Goal: Task Accomplishment & Management: Use online tool/utility

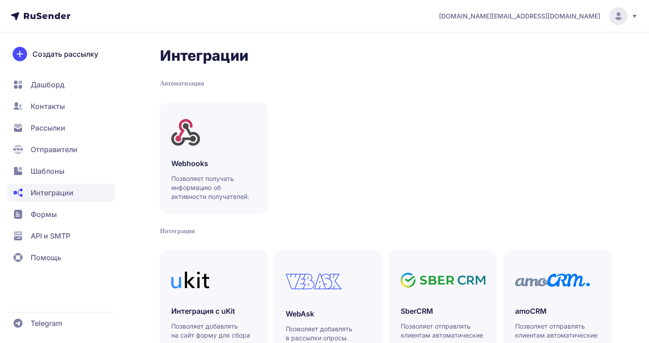
click at [78, 148] on span "Отправители" at bounding box center [60, 150] width 107 height 18
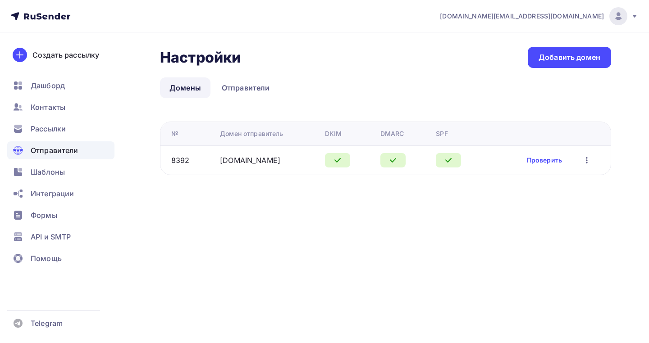
click at [270, 165] on div "olmekosmr.ru" at bounding box center [268, 160] width 97 height 11
click at [242, 86] on link "Отправители" at bounding box center [245, 88] width 67 height 21
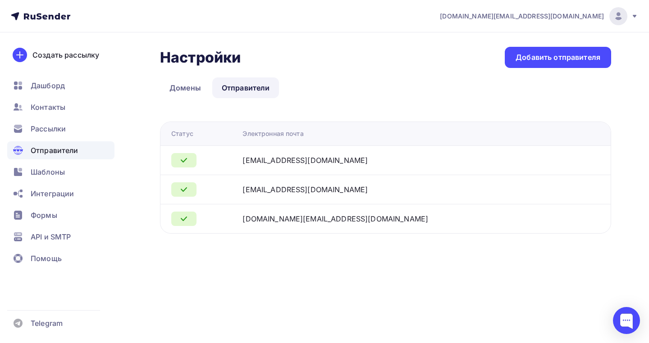
click at [242, 86] on link "Отправители" at bounding box center [245, 88] width 67 height 21
click at [61, 131] on span "Рассылки" at bounding box center [48, 128] width 35 height 11
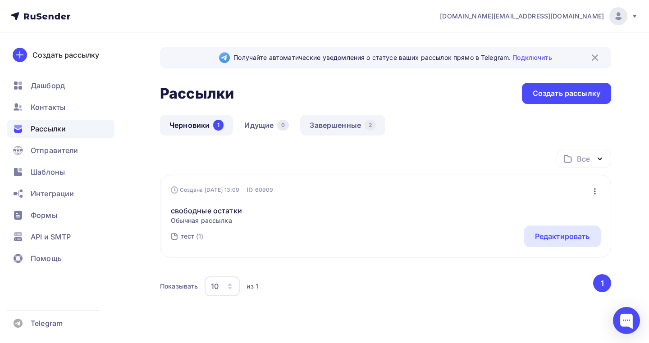
click at [324, 124] on link "Завершенные 2" at bounding box center [342, 125] width 85 height 21
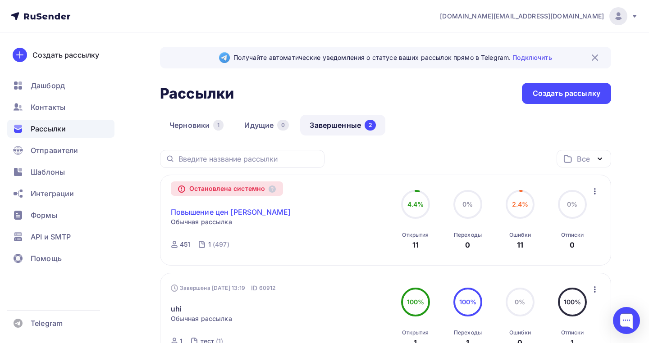
click at [227, 214] on link "Повышение цен [PERSON_NAME]" at bounding box center [231, 212] width 120 height 11
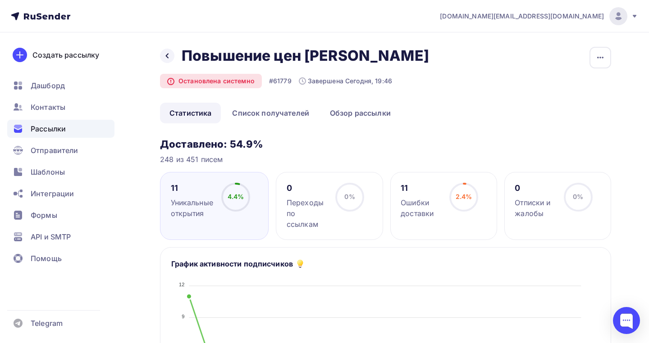
click at [191, 115] on link "Статистика" at bounding box center [190, 113] width 61 height 21
click at [185, 202] on div "Уникальные открытия" at bounding box center [192, 208] width 42 height 22
click at [187, 202] on div "Уникальные открытия" at bounding box center [192, 208] width 42 height 22
click at [260, 117] on link "Список получателей" at bounding box center [271, 113] width 96 height 21
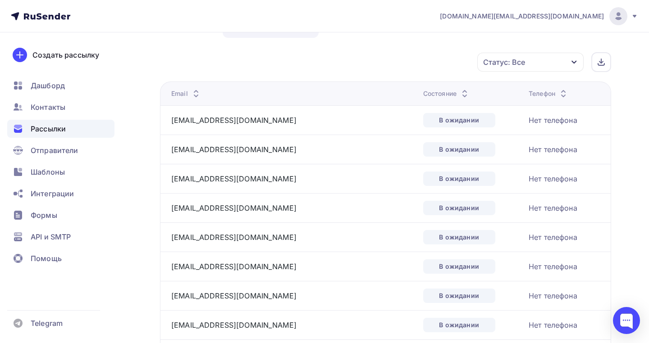
scroll to position [91, 0]
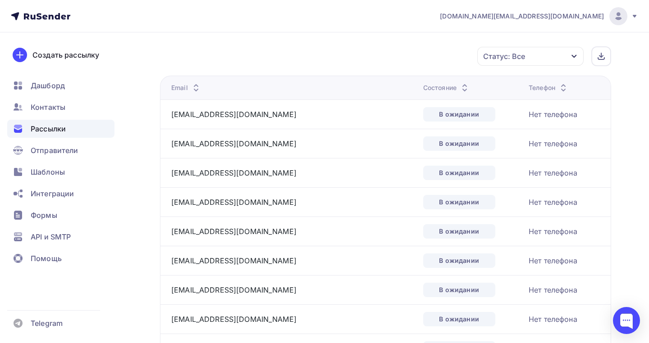
click at [423, 91] on div "Состояние" at bounding box center [446, 87] width 47 height 9
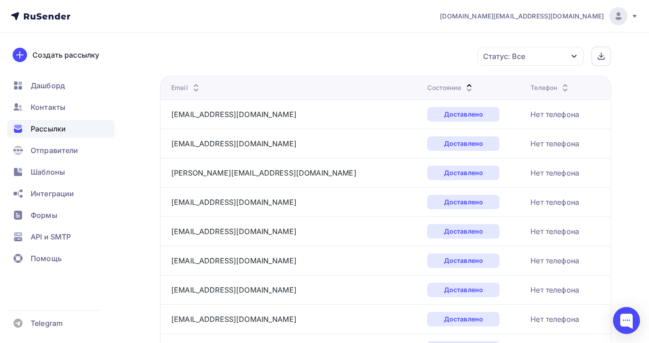
click at [427, 90] on div "Состояние" at bounding box center [450, 87] width 47 height 9
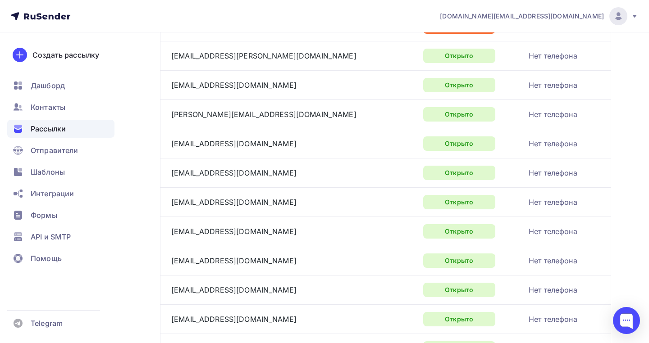
scroll to position [0, 0]
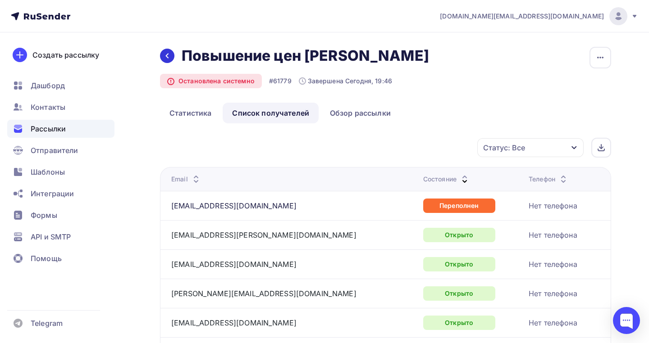
click at [164, 56] on icon at bounding box center [167, 55] width 7 height 7
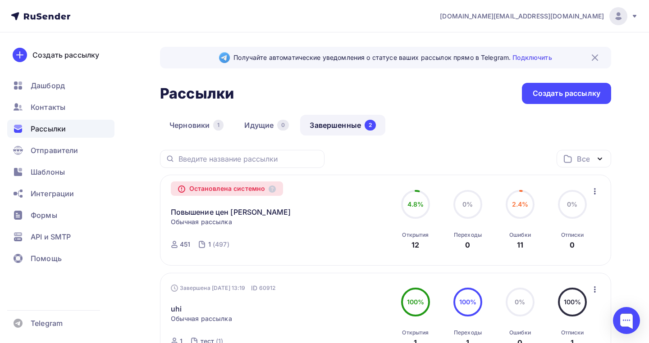
click at [269, 211] on div "Повышение цен [PERSON_NAME] Копировать в новую" at bounding box center [273, 207] width 205 height 22
click at [215, 210] on link "Повышение цен [PERSON_NAME]" at bounding box center [231, 212] width 120 height 11
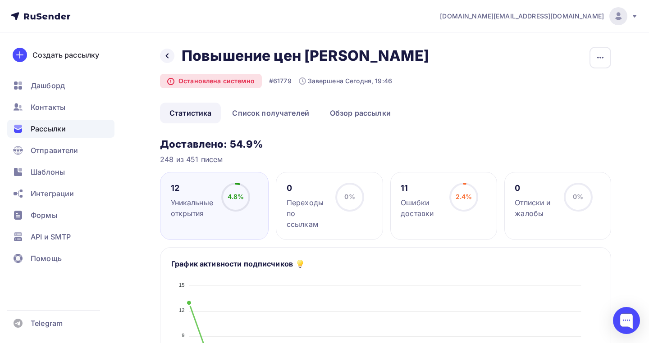
click at [329, 210] on div "0% 0%" at bounding box center [349, 201] width 45 height 36
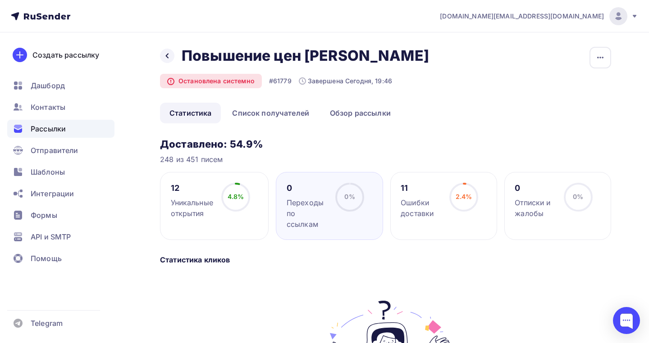
click at [201, 202] on div "Уникальные открытия" at bounding box center [192, 208] width 42 height 22
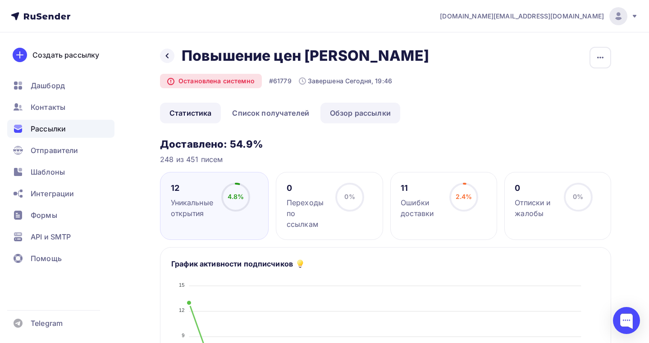
click at [348, 114] on link "Обзор рассылки" at bounding box center [360, 113] width 80 height 21
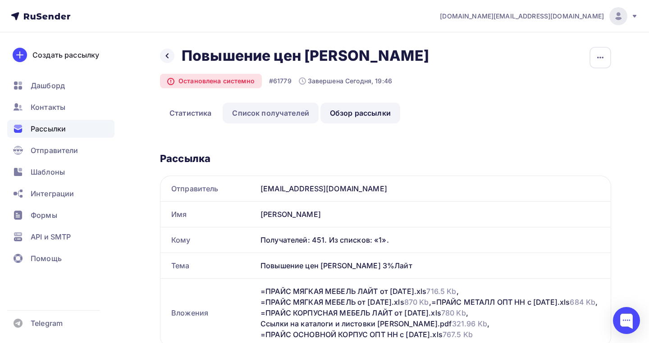
click at [262, 112] on link "Список получателей" at bounding box center [271, 113] width 96 height 21
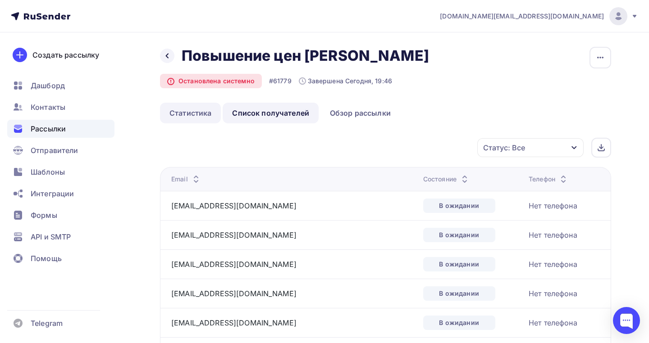
click at [176, 116] on link "Статистика" at bounding box center [190, 113] width 61 height 21
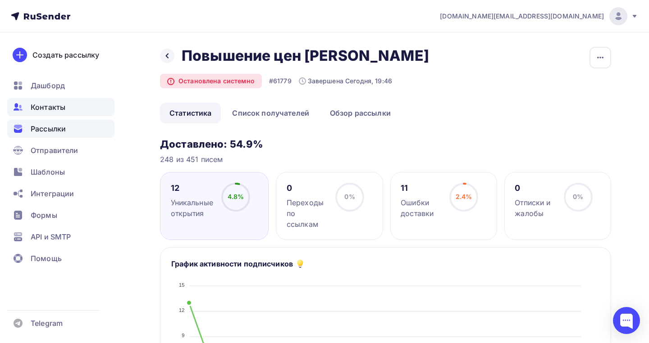
click at [35, 116] on div "Контакты" at bounding box center [60, 107] width 107 height 18
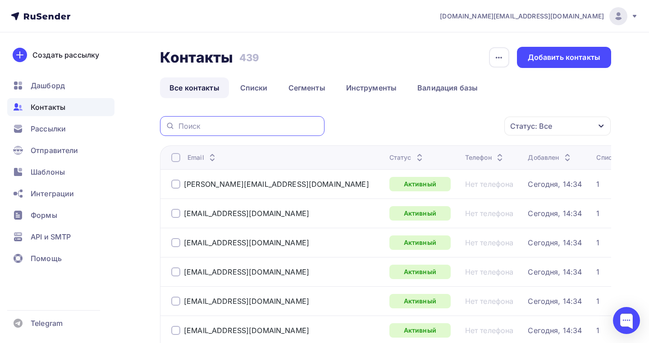
click at [270, 125] on input "text" at bounding box center [248, 126] width 141 height 10
type input "ш"
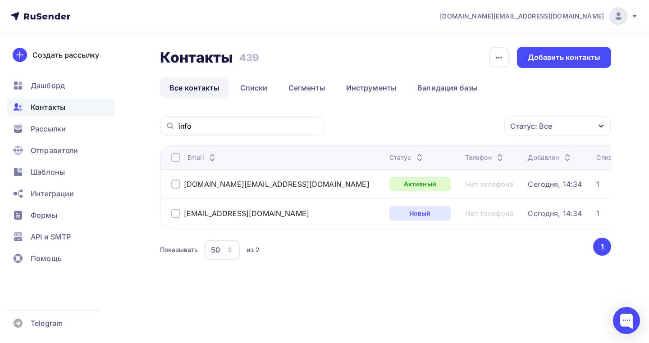
click at [180, 183] on div "logika.info@yandex.ru" at bounding box center [270, 184] width 198 height 9
click at [179, 184] on div at bounding box center [175, 184] width 9 height 9
click at [179, 213] on div at bounding box center [175, 213] width 9 height 9
click at [447, 128] on div "Действие" at bounding box center [437, 127] width 119 height 18
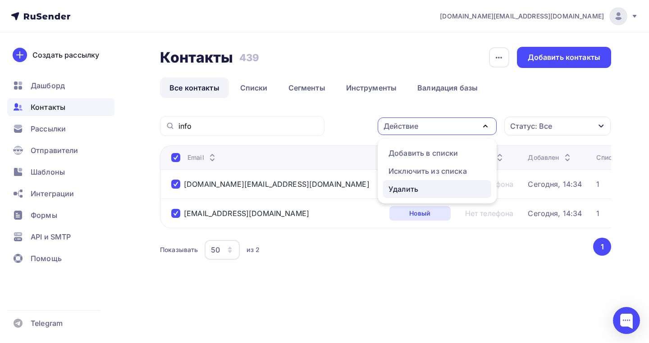
click at [443, 186] on div "Удалить" at bounding box center [436, 189] width 97 height 11
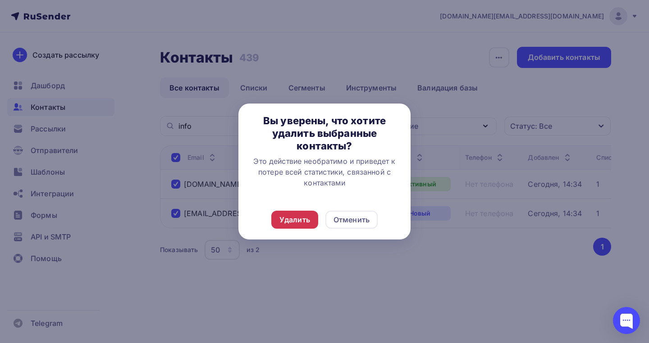
click at [300, 223] on div "Удалить" at bounding box center [294, 220] width 31 height 11
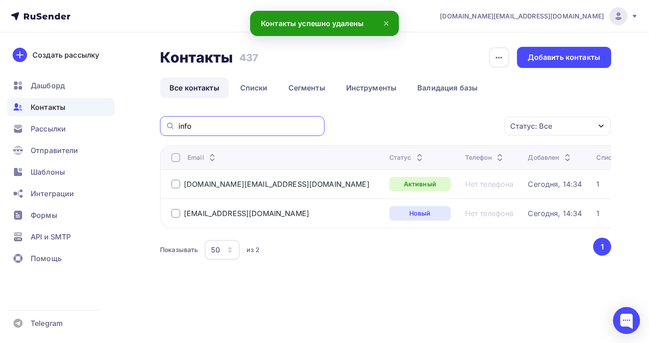
click at [210, 122] on input "info" at bounding box center [248, 126] width 141 height 10
type input "i"
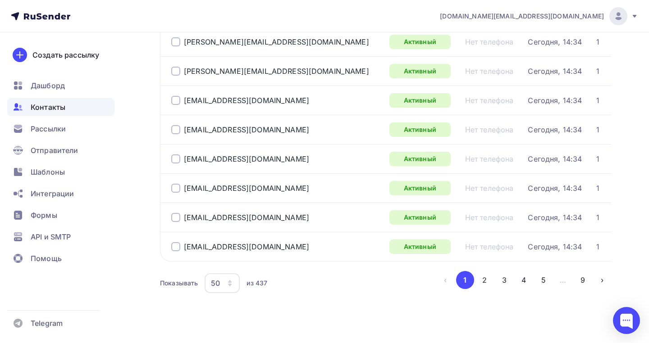
scroll to position [1373, 0]
click at [173, 160] on div at bounding box center [175, 159] width 9 height 9
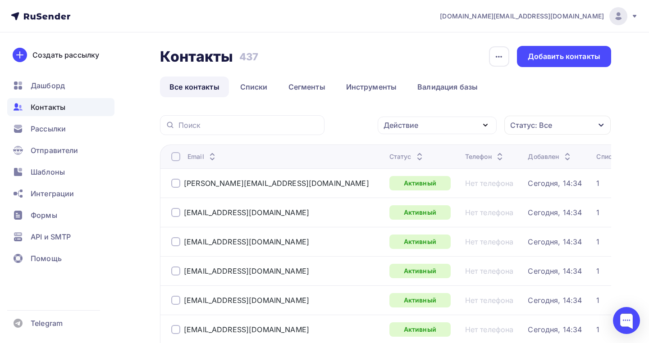
scroll to position [0, 0]
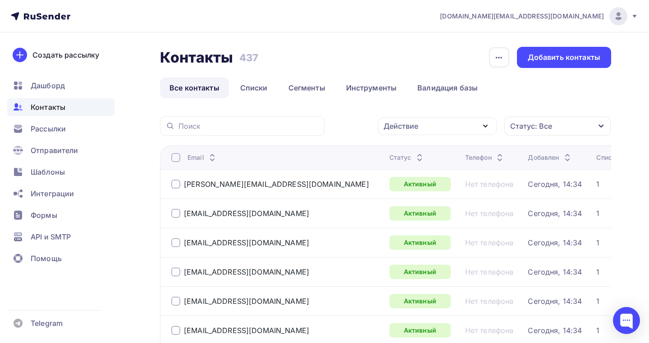
click at [412, 121] on div "Действие" at bounding box center [401, 126] width 35 height 11
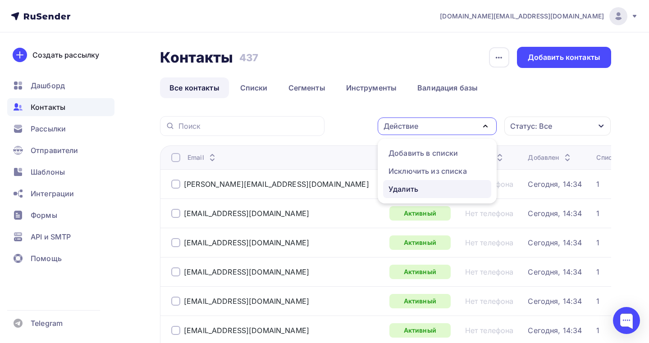
click at [400, 189] on div "Удалить" at bounding box center [403, 189] width 30 height 11
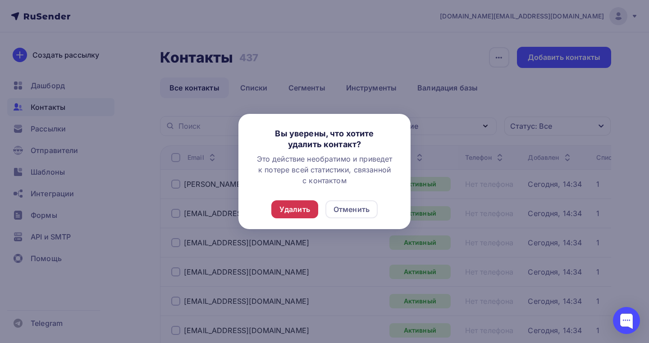
click at [317, 205] on div "Удалить" at bounding box center [294, 210] width 47 height 18
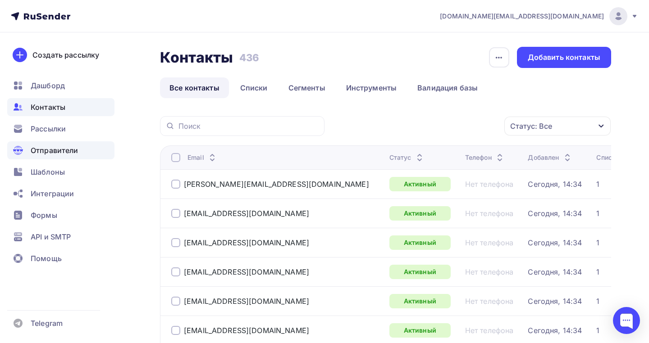
click at [72, 147] on span "Отправители" at bounding box center [55, 150] width 48 height 11
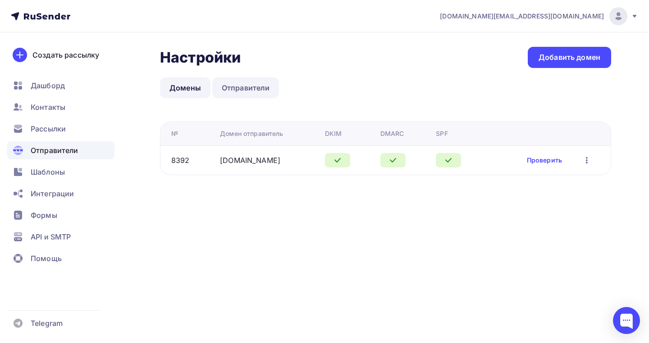
click at [235, 84] on link "Отправители" at bounding box center [245, 88] width 67 height 21
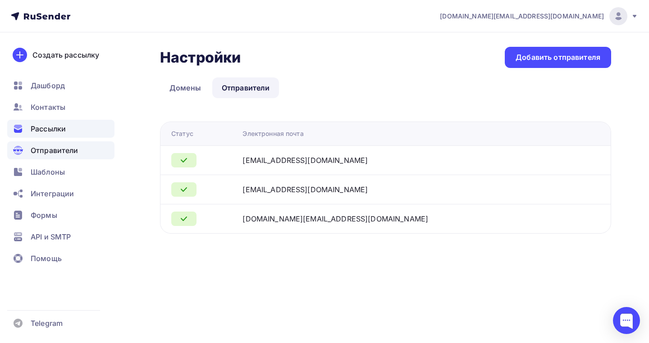
click at [43, 135] on div "Рассылки" at bounding box center [60, 129] width 107 height 18
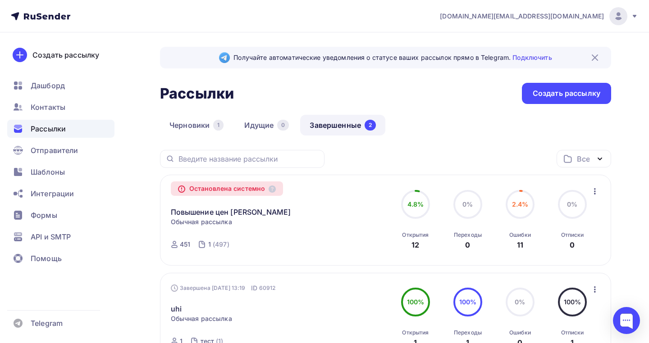
click at [229, 199] on div "Повышение цен [PERSON_NAME] Копировать в новую" at bounding box center [273, 207] width 205 height 22
click at [228, 185] on div "Остановлена системно" at bounding box center [227, 189] width 113 height 14
click at [273, 191] on icon at bounding box center [272, 189] width 7 height 7
click at [181, 189] on icon at bounding box center [181, 189] width 6 height 6
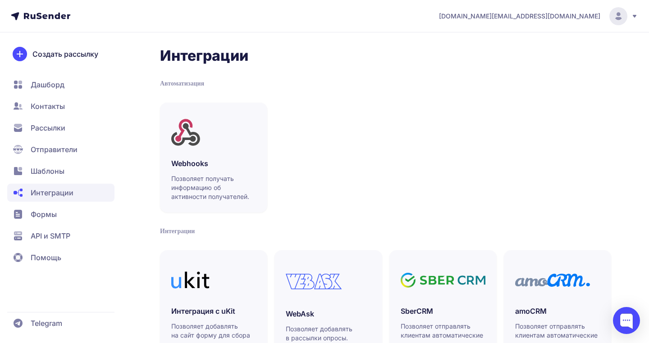
click at [40, 138] on nav "Дашборд Контакты Рассылки Отправители Шаблоны Интеграции Формы API и SMTP Помощь" at bounding box center [60, 171] width 107 height 191
click at [44, 132] on span "Рассылки" at bounding box center [48, 128] width 35 height 11
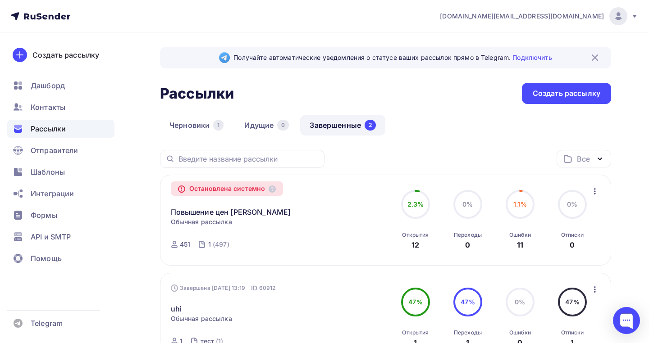
click at [217, 193] on div "Остановлена системно" at bounding box center [227, 189] width 113 height 14
click at [201, 213] on link "Повышение цен Олмеко" at bounding box center [231, 212] width 120 height 11
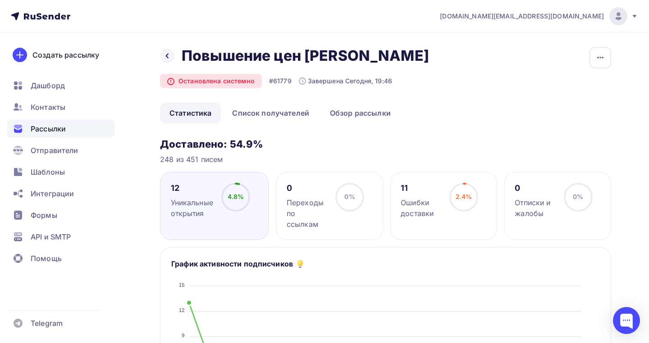
click at [248, 147] on h3 "Доставлено: 54.9%" at bounding box center [385, 144] width 451 height 13
click at [168, 81] on icon at bounding box center [171, 81] width 6 height 6
click at [169, 84] on icon at bounding box center [171, 81] width 6 height 6
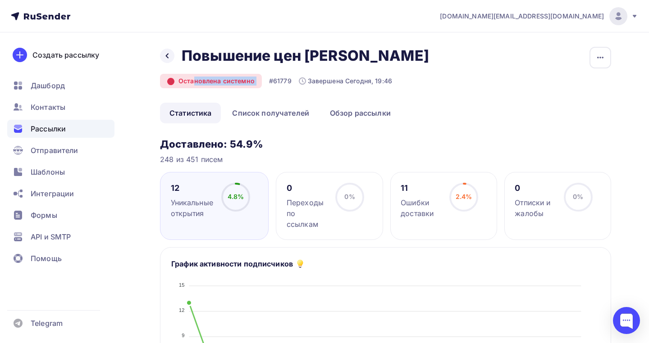
click at [169, 84] on icon at bounding box center [171, 81] width 6 height 6
click at [599, 52] on button "button" at bounding box center [600, 58] width 22 height 22
click at [455, 106] on ul "Статистика Список получателей Обзор рассылки" at bounding box center [385, 113] width 451 height 21
click at [368, 115] on link "Обзор рассылки" at bounding box center [360, 113] width 80 height 21
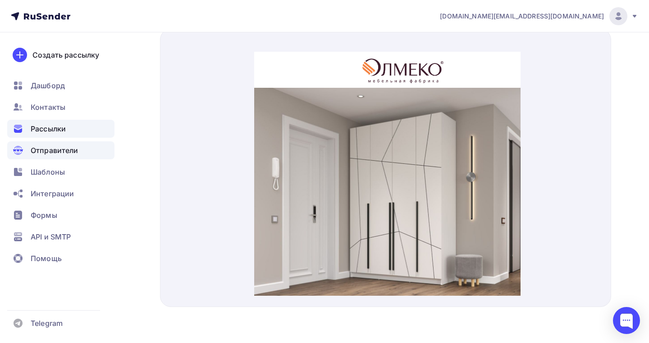
click at [38, 148] on span "Отправители" at bounding box center [55, 150] width 48 height 11
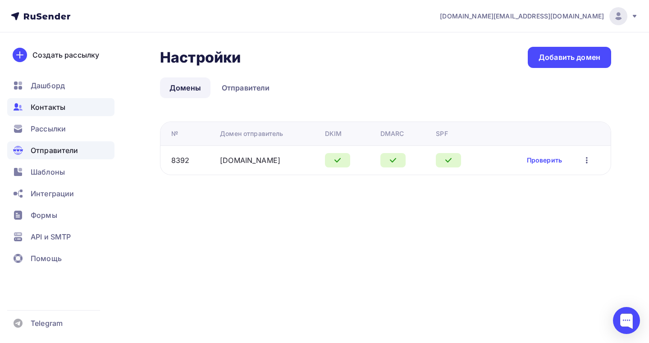
click at [36, 106] on span "Контакты" at bounding box center [48, 107] width 35 height 11
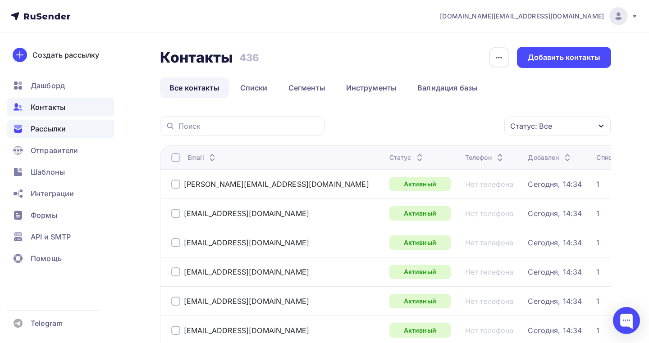
click at [41, 127] on span "Рассылки" at bounding box center [48, 128] width 35 height 11
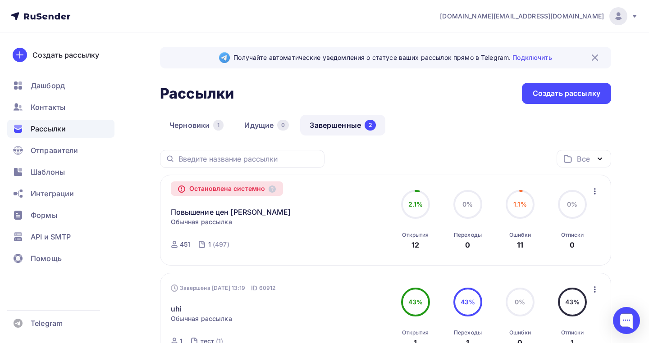
click at [49, 183] on ul "Дашборд Контакты Рассылки Отправители Шаблоны Интеграции Формы API и SMTP Помощь" at bounding box center [60, 175] width 107 height 196
click at [50, 173] on span "Шаблоны" at bounding box center [48, 172] width 34 height 11
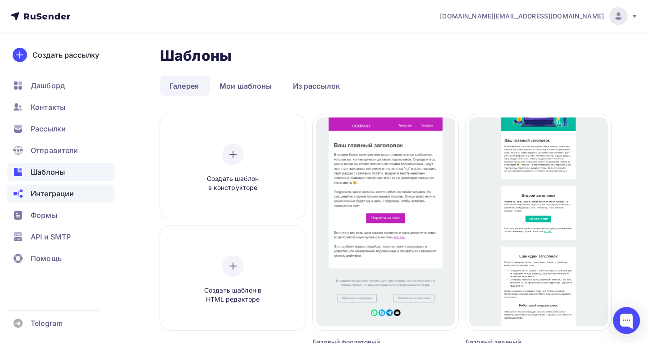
click at [52, 198] on span "Интеграции" at bounding box center [52, 193] width 43 height 11
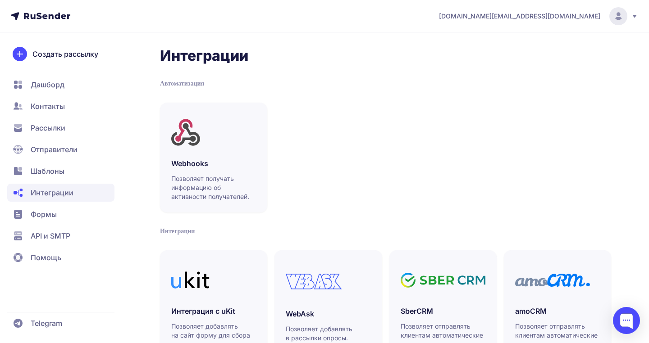
click at [49, 217] on span "Формы" at bounding box center [44, 214] width 26 height 11
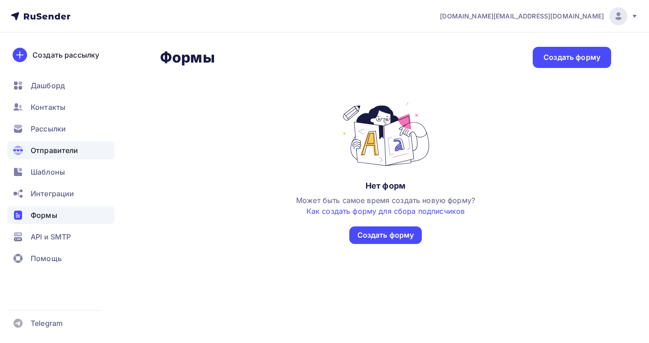
click at [48, 150] on span "Отправители" at bounding box center [55, 150] width 48 height 11
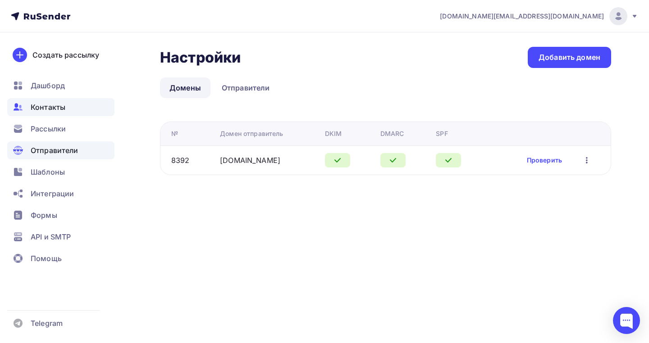
click at [43, 101] on div "Контакты" at bounding box center [60, 107] width 107 height 18
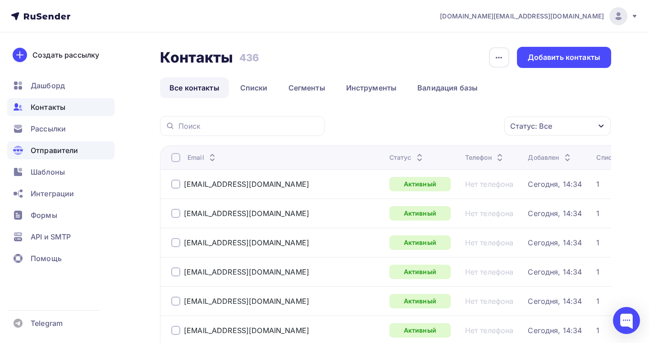
click at [34, 152] on span "Отправители" at bounding box center [55, 150] width 48 height 11
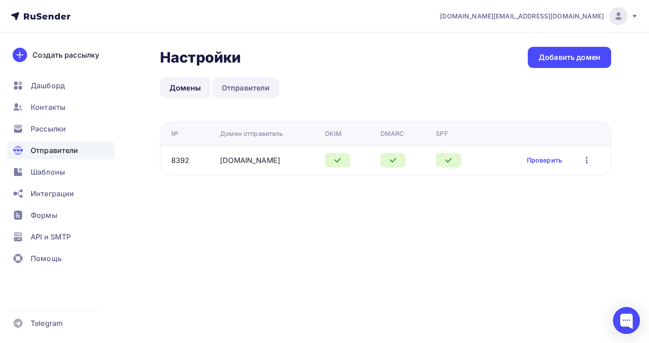
click at [235, 82] on link "Отправители" at bounding box center [245, 88] width 67 height 21
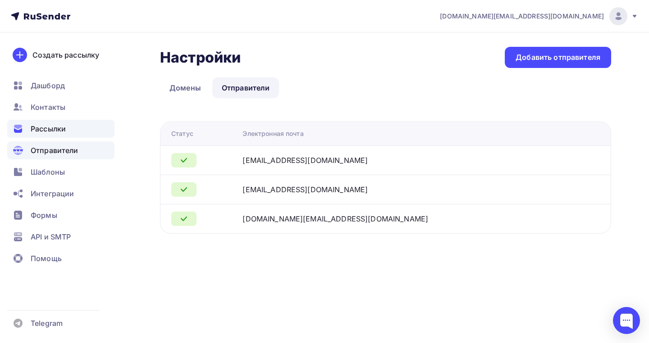
click at [37, 136] on div "Рассылки" at bounding box center [60, 129] width 107 height 18
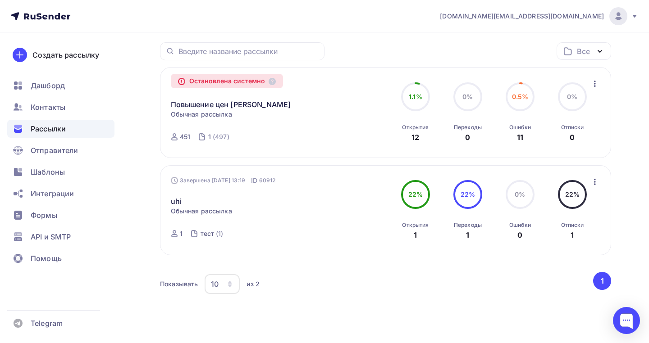
scroll to position [109, 0]
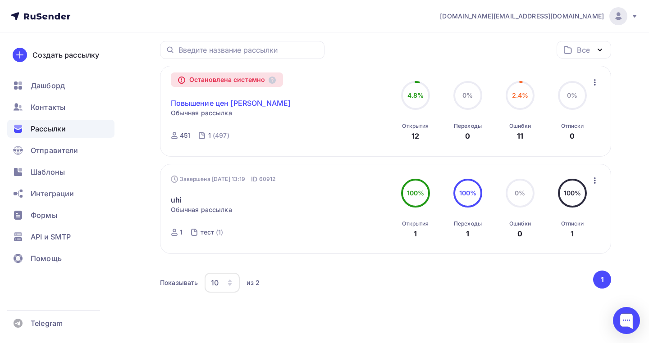
click at [184, 105] on link "Повышение цен [PERSON_NAME]" at bounding box center [231, 103] width 120 height 11
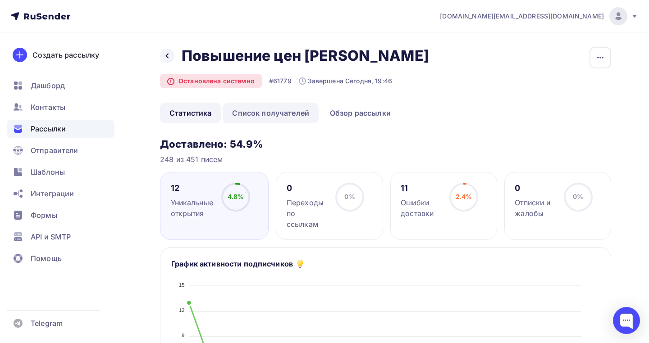
click at [256, 120] on link "Список получателей" at bounding box center [271, 113] width 96 height 21
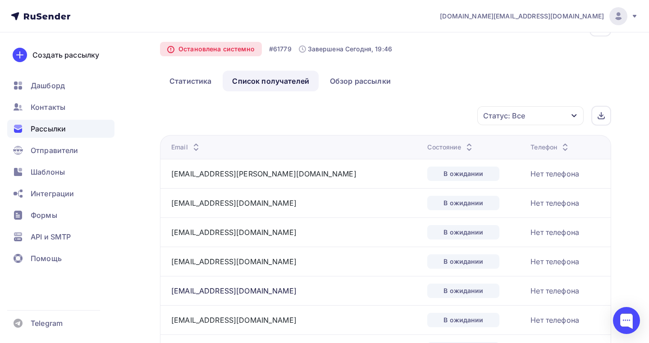
scroll to position [41, 0]
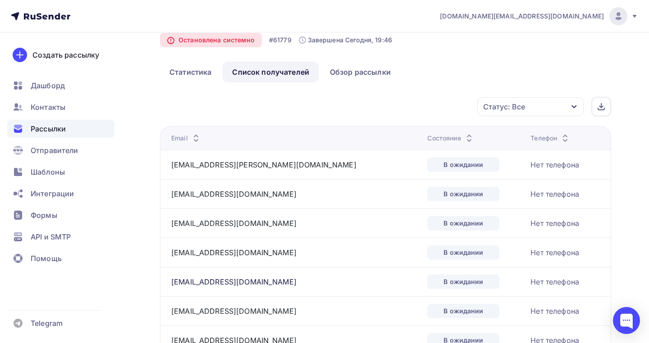
click at [424, 134] on th "Состояние" at bounding box center [475, 138] width 103 height 24
click at [427, 135] on div "Состояние" at bounding box center [450, 138] width 47 height 9
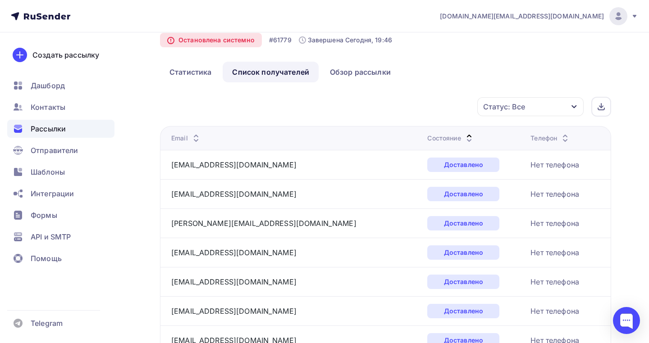
scroll to position [73, 0]
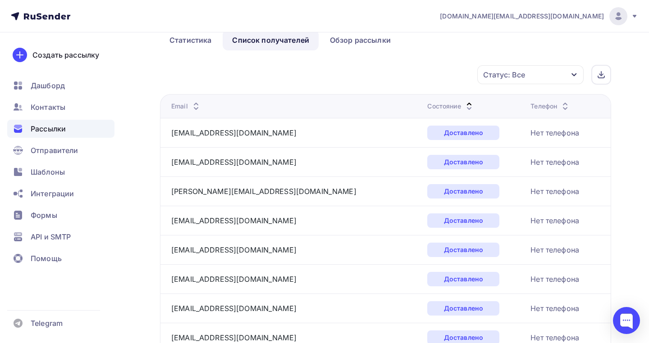
click at [427, 110] on div "Состояние" at bounding box center [450, 106] width 47 height 9
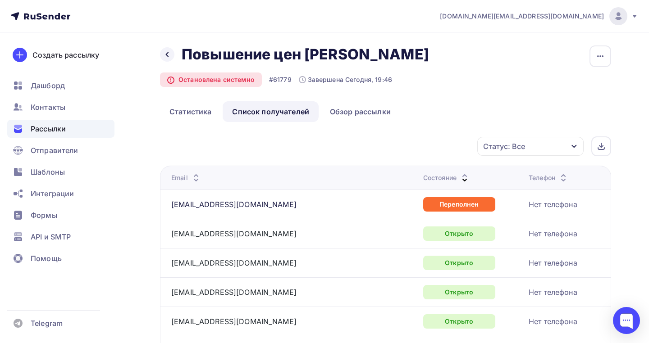
scroll to position [0, 0]
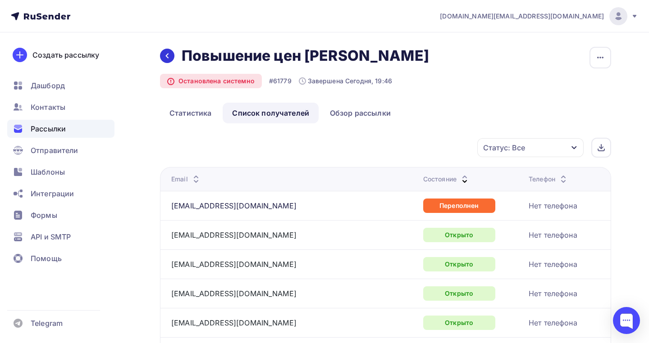
click at [170, 61] on div at bounding box center [167, 56] width 14 height 14
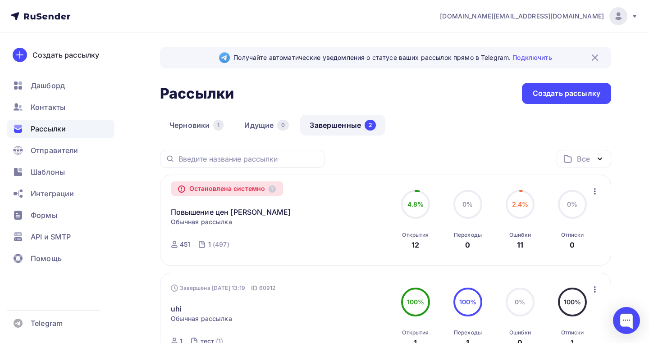
click at [280, 215] on div "Повышение цен [PERSON_NAME] Копировать в новую" at bounding box center [273, 207] width 205 height 22
click at [186, 216] on link "Повышение цен [PERSON_NAME]" at bounding box center [231, 212] width 120 height 11
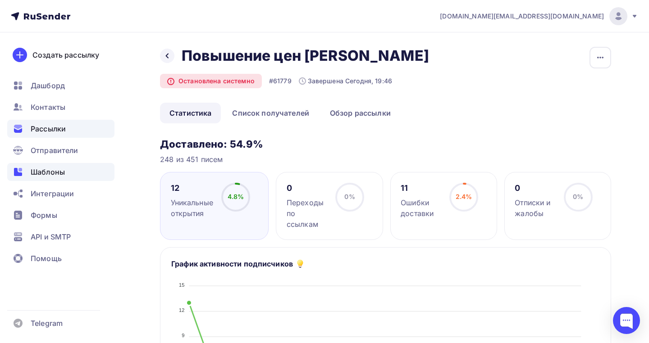
click at [63, 172] on span "Шаблоны" at bounding box center [48, 172] width 34 height 11
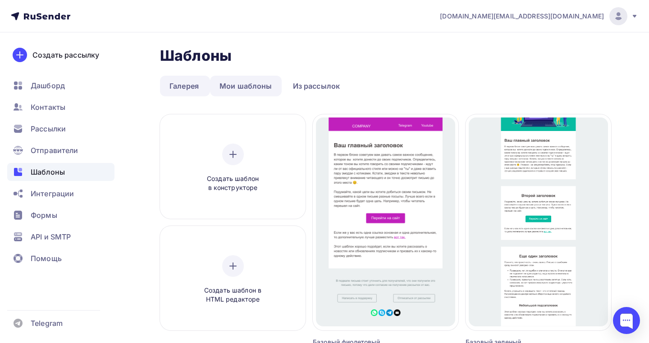
click at [244, 86] on link "Мои шаблоны" at bounding box center [246, 86] width 72 height 21
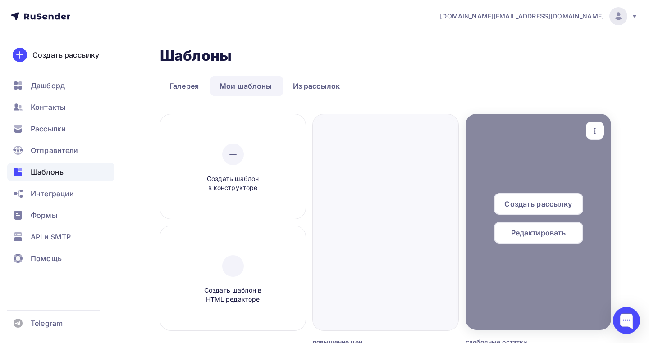
click at [490, 177] on div at bounding box center [539, 222] width 146 height 216
click at [480, 266] on div at bounding box center [539, 222] width 146 height 216
click at [512, 226] on div "Редактировать" at bounding box center [538, 233] width 89 height 22
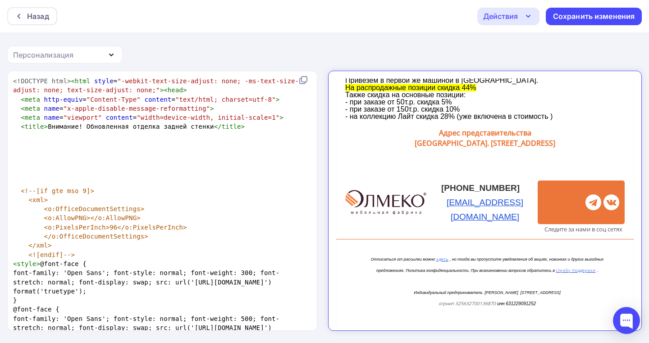
scroll to position [273, 0]
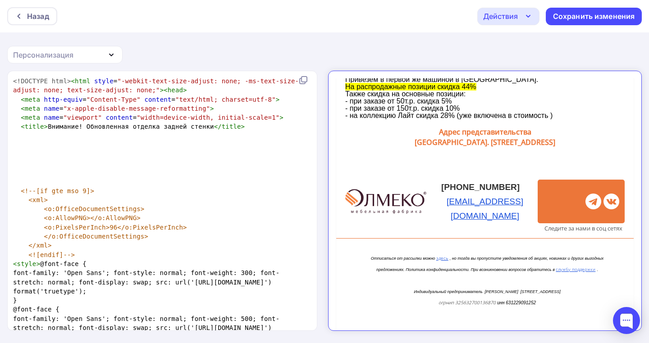
click at [391, 182] on img at bounding box center [378, 194] width 81 height 25
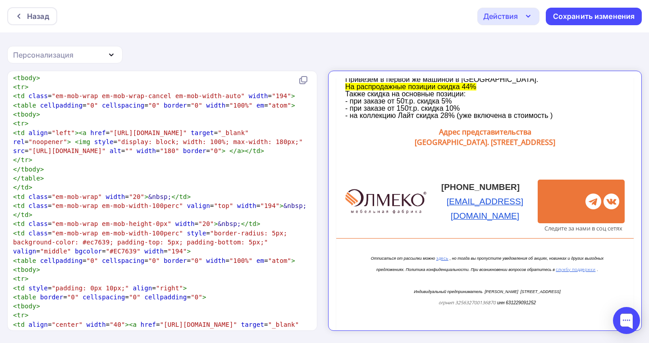
scroll to position [0, 0]
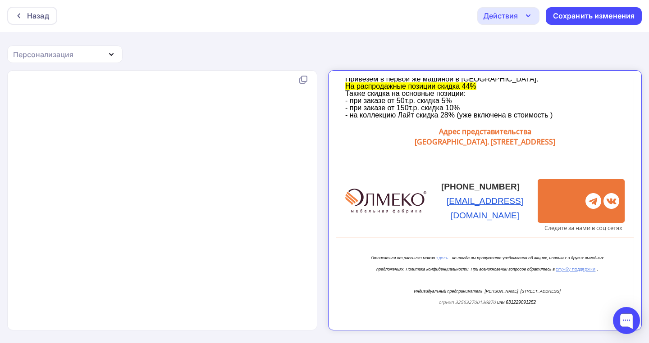
click at [52, 55] on div "Персонализация" at bounding box center [43, 54] width 60 height 11
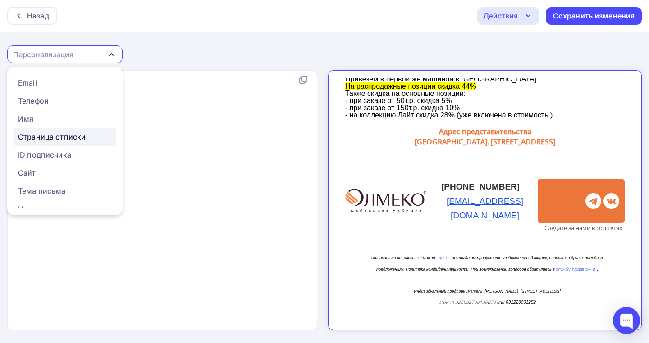
click at [52, 134] on div "Страница отписки" at bounding box center [52, 137] width 68 height 11
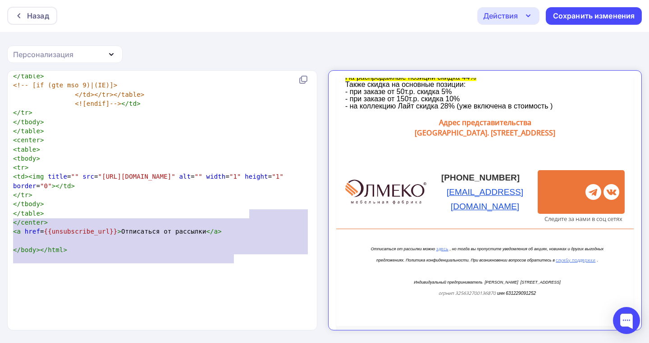
type textarea "<em>Отписаться от рассылки можно </em> </span> <a style="color: #1c52dc; text-d…"
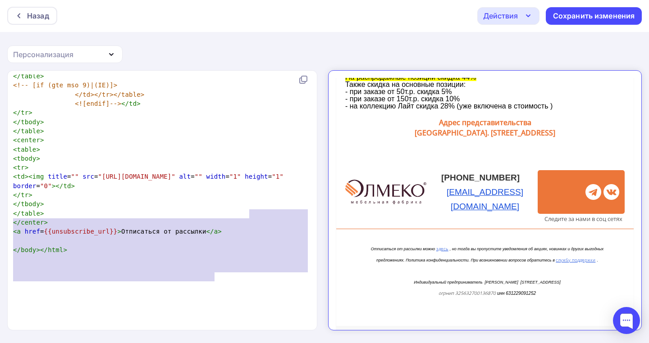
drag, startPoint x: 248, startPoint y: 214, endPoint x: 243, endPoint y: 276, distance: 62.4
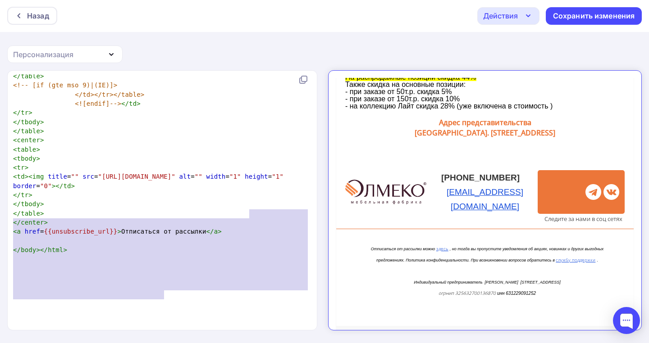
type textarea "<em>Отписаться от рассылки можно </em> </span> <a style="color: #1c52dc; text-d…"
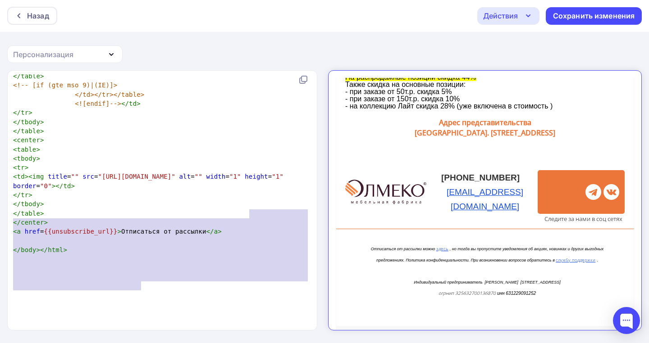
drag, startPoint x: 250, startPoint y: 212, endPoint x: 141, endPoint y: 288, distance: 133.3
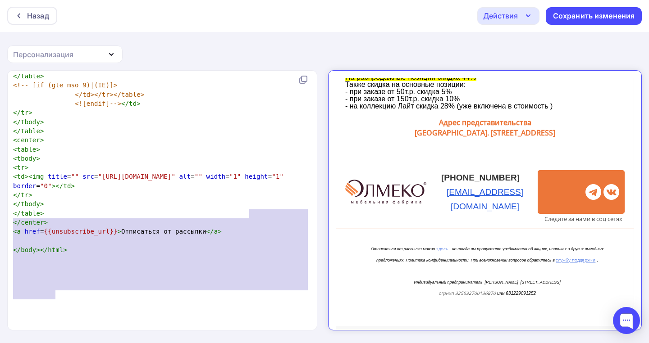
type textarea "<em>Отписаться от рассылки можно </em> </span> <a style="color: #1c52dc; text-d…"
drag, startPoint x: 250, startPoint y: 213, endPoint x: 50, endPoint y: 296, distance: 215.8
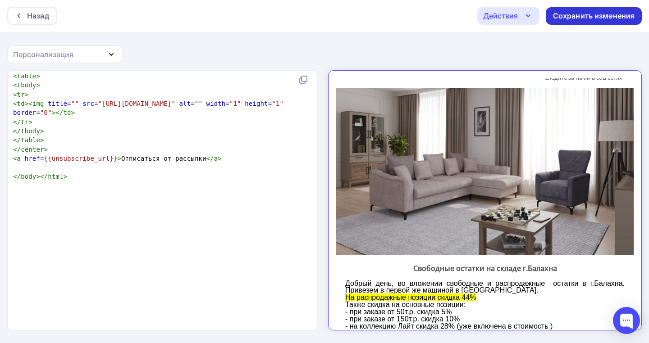
click at [597, 18] on div "Сохранить изменения" at bounding box center [594, 16] width 82 height 10
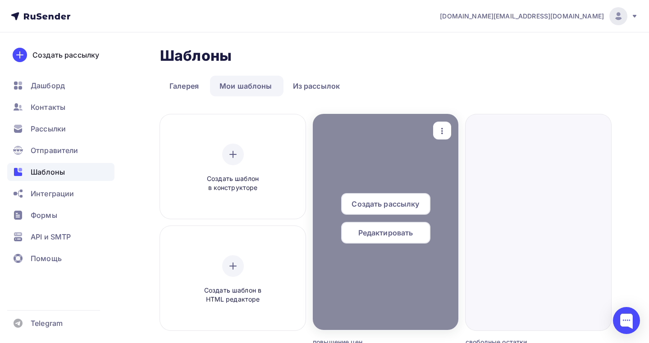
click at [393, 234] on span "Редактировать" at bounding box center [385, 233] width 55 height 11
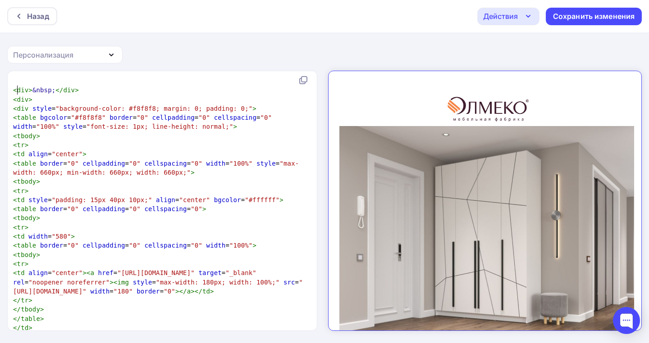
scroll to position [1, 0]
type textarea "div>&nbsp;</div> <div>"
drag, startPoint x: 15, startPoint y: 88, endPoint x: 35, endPoint y: 96, distance: 21.1
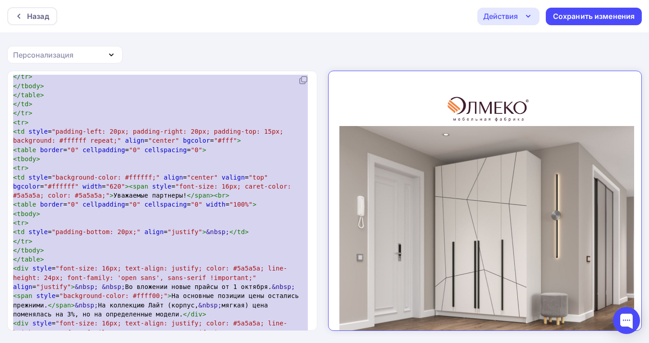
scroll to position [470, 0]
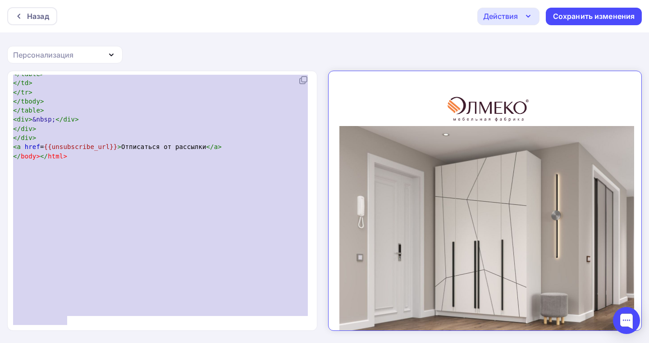
drag, startPoint x: 13, startPoint y: 88, endPoint x: 227, endPoint y: 355, distance: 341.4
click at [227, 343] on html "Назад Действия Отправить тестовое письмо Выйти без сохранения Сохранить изменен…" at bounding box center [324, 171] width 649 height 343
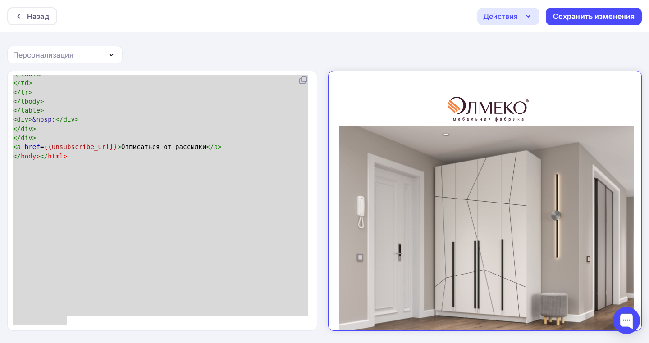
type textarea "<div>&nbsp;</div> <div> <div style="background-color: #f8f8f8; margin: 0; paddi…"
click at [24, 17] on div at bounding box center [21, 16] width 12 height 7
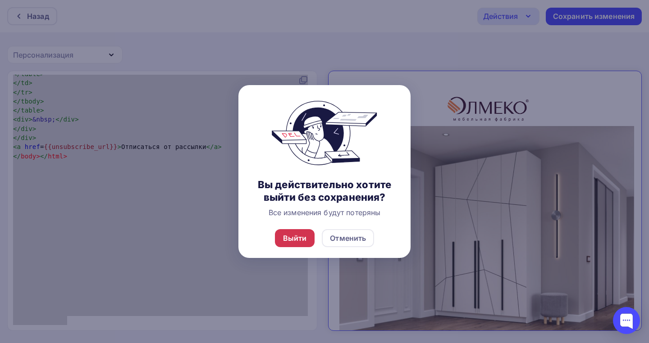
click at [301, 244] on div "Выйти" at bounding box center [295, 238] width 24 height 11
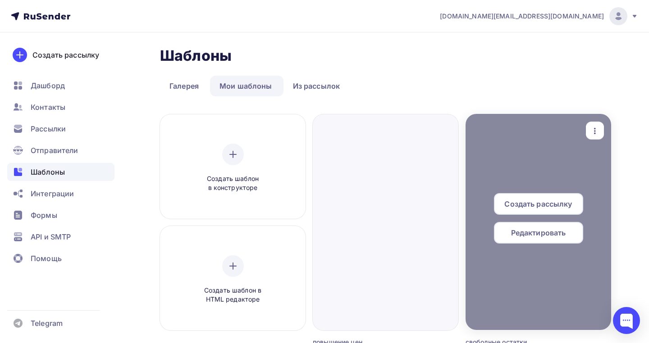
click at [602, 119] on div at bounding box center [539, 222] width 146 height 216
click at [599, 124] on div "button" at bounding box center [595, 131] width 18 height 18
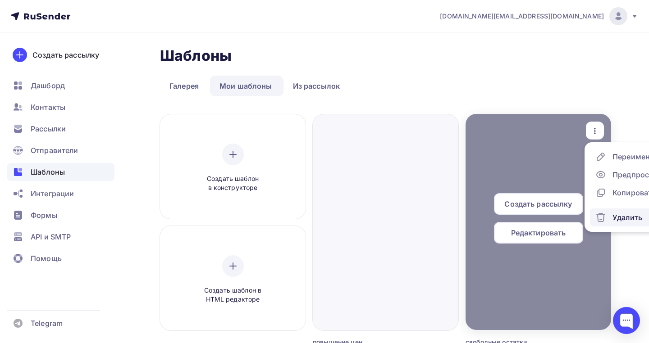
click at [606, 215] on icon at bounding box center [600, 217] width 11 height 11
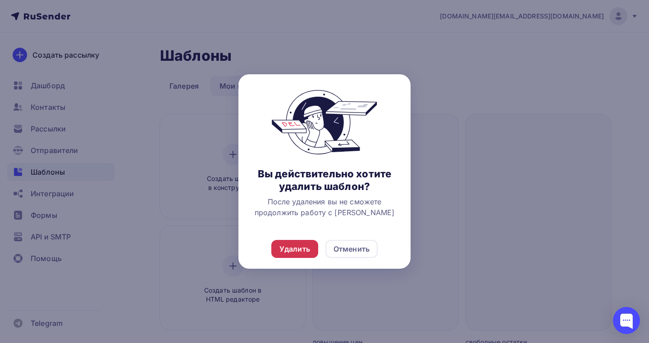
click at [303, 255] on div "Удалить" at bounding box center [294, 249] width 31 height 11
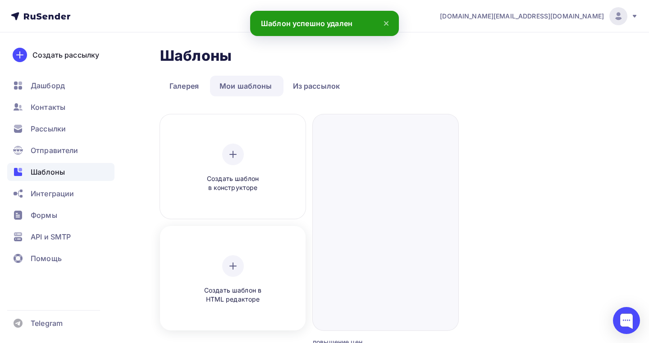
click at [236, 261] on icon at bounding box center [233, 266] width 11 height 11
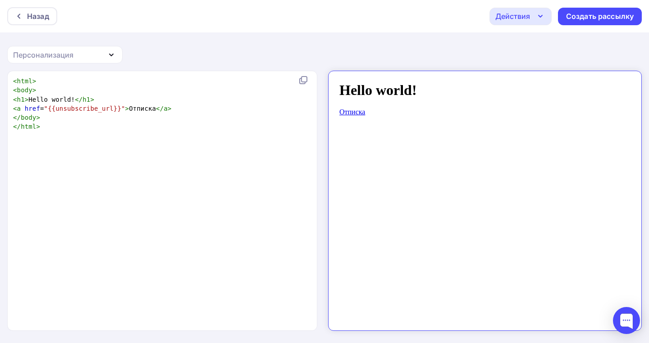
scroll to position [1, 0]
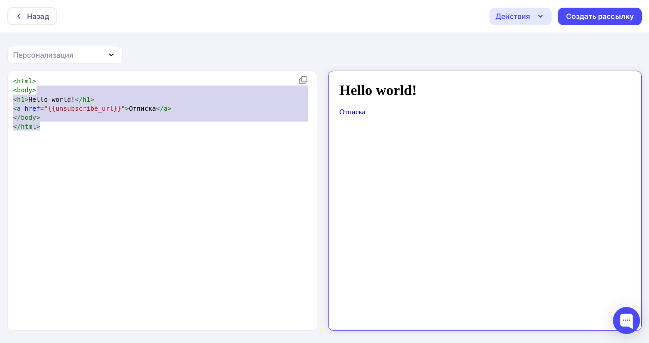
type textarea "<html> <body> <h1>Hello world!</h1> <a href="{{unsubscribe_url}}">Отписка</a> <…"
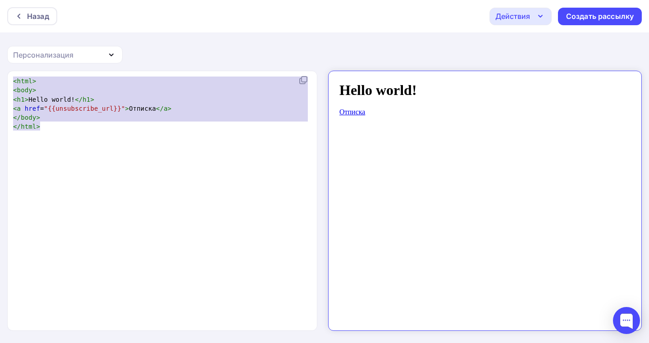
drag, startPoint x: 114, startPoint y: 145, endPoint x: 7, endPoint y: 46, distance: 146.1
click at [7, 46] on div "Назад Действия Отправить тестовое письмо Сохранить в Мои шаблоны Выйти без сохр…" at bounding box center [324, 172] width 649 height 344
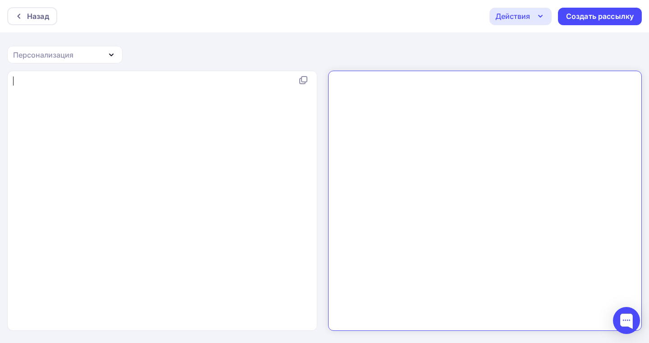
click at [73, 82] on pre "​" at bounding box center [160, 81] width 298 height 9
type textarea "м"
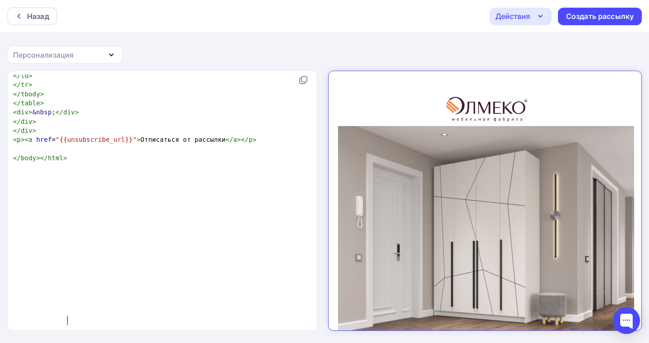
scroll to position [0, 1]
click at [531, 13] on div "Действия" at bounding box center [520, 17] width 62 height 18
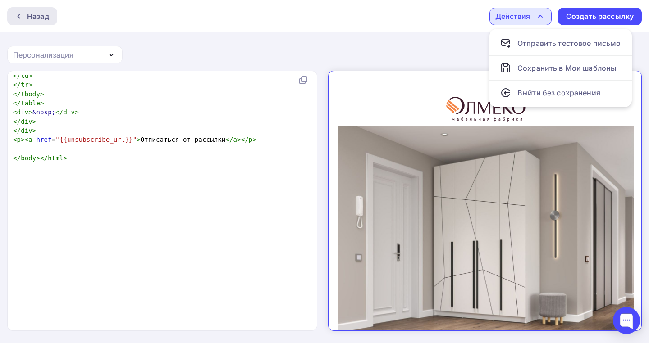
click at [40, 12] on div "Назад" at bounding box center [38, 16] width 22 height 11
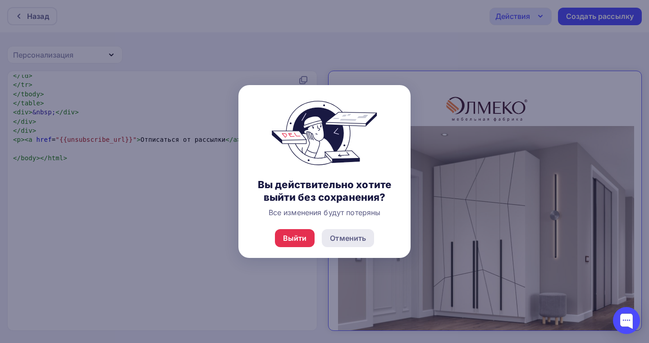
click at [344, 244] on div "Отменить" at bounding box center [348, 238] width 36 height 11
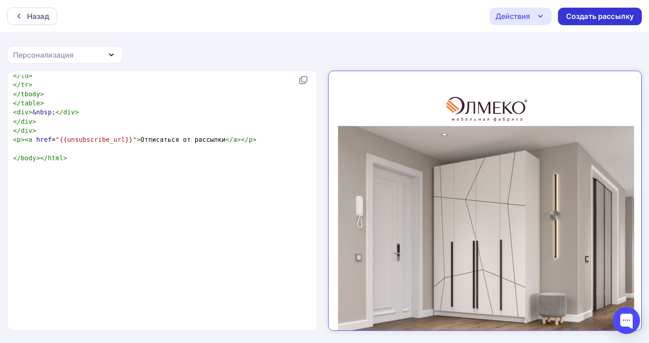
click at [589, 12] on div "Создать рассылку" at bounding box center [600, 16] width 68 height 10
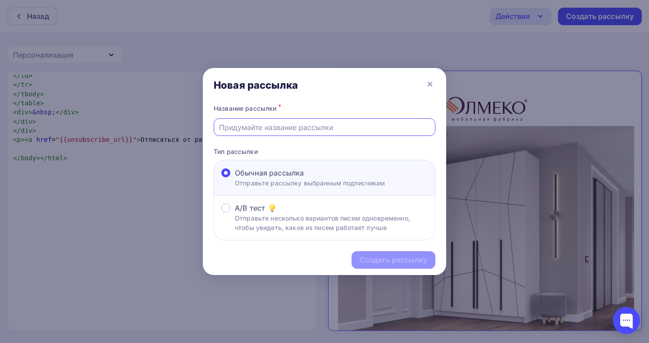
click at [265, 126] on input "text" at bounding box center [324, 127] width 211 height 11
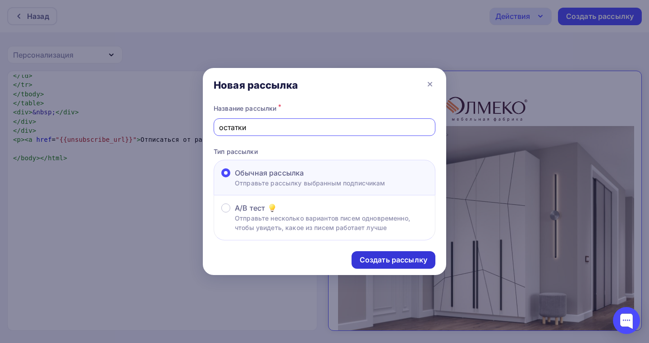
type input "остатки"
click at [371, 259] on div "Создать рассылку" at bounding box center [394, 260] width 68 height 10
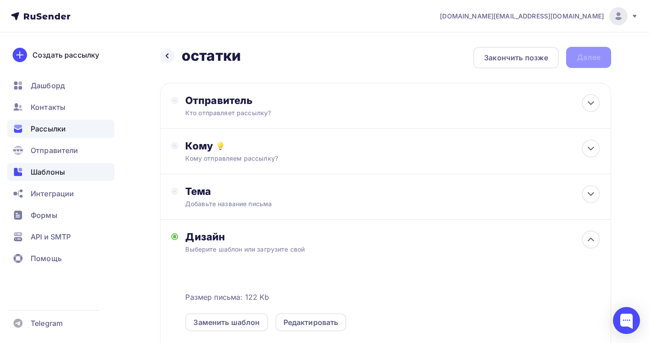
click at [60, 174] on span "Шаблоны" at bounding box center [48, 172] width 34 height 11
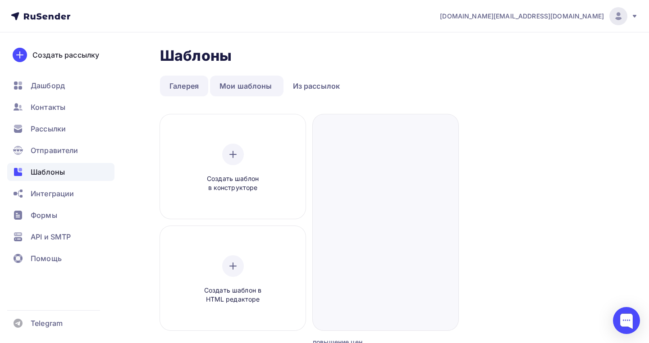
click at [171, 87] on link "Галерея" at bounding box center [184, 86] width 48 height 21
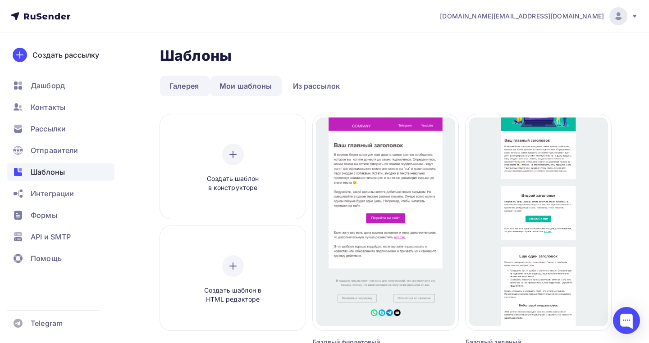
click at [229, 87] on link "Мои шаблоны" at bounding box center [246, 86] width 72 height 21
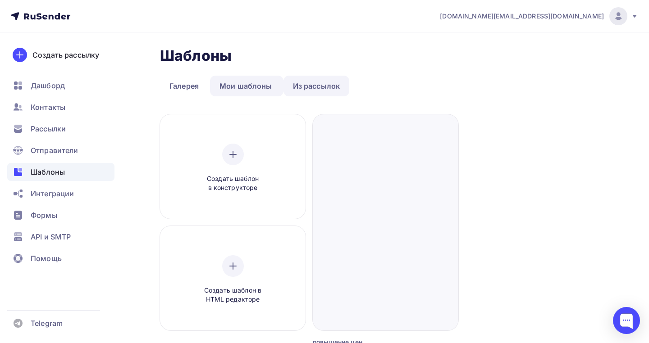
click at [320, 82] on link "Из рассылок" at bounding box center [316, 86] width 66 height 21
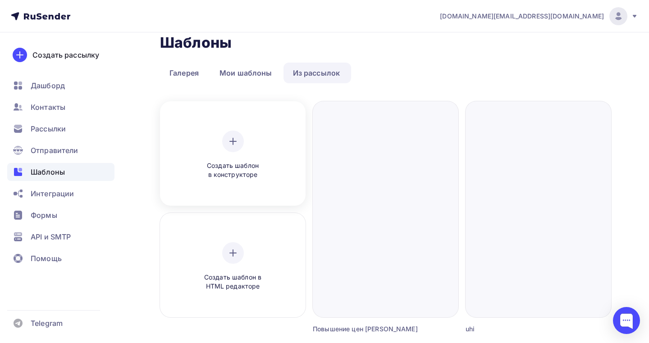
scroll to position [9, 0]
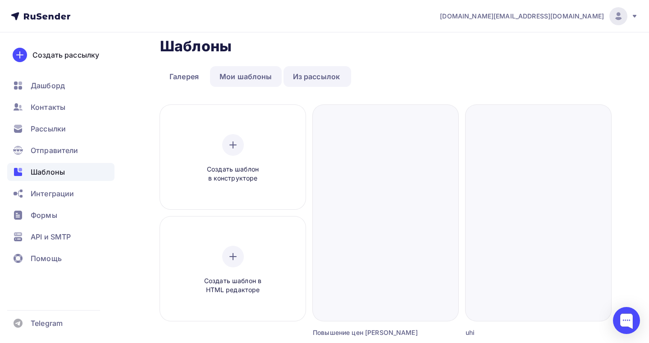
click at [259, 78] on link "Мои шаблоны" at bounding box center [246, 76] width 72 height 21
click at [185, 73] on link "Галерея" at bounding box center [184, 76] width 48 height 21
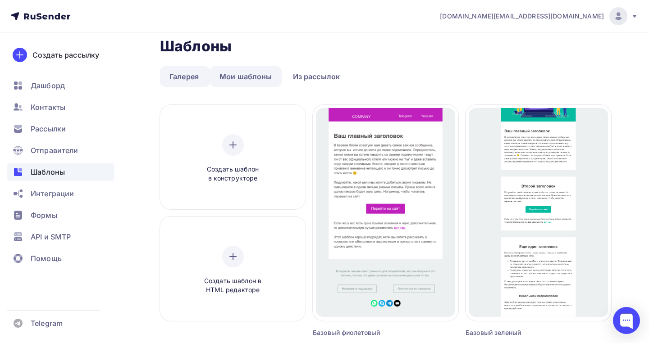
click at [228, 73] on link "Мои шаблоны" at bounding box center [246, 76] width 72 height 21
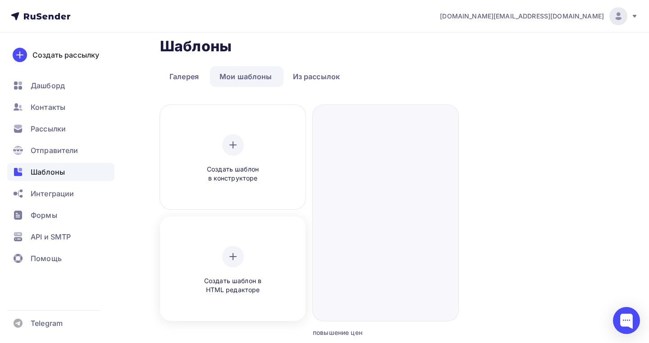
click at [224, 260] on div at bounding box center [233, 257] width 22 height 22
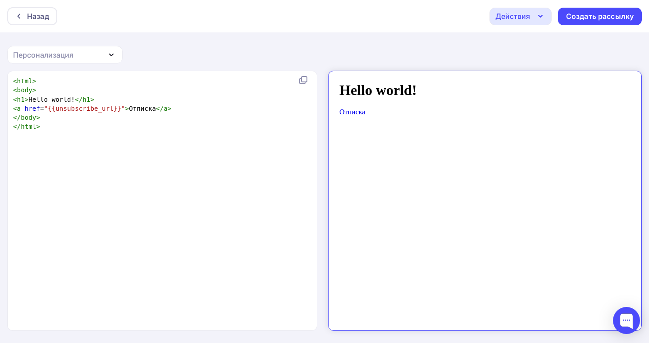
click at [17, 7] on div "Назад Действия Отправить тестовое письмо Сохранить в Мои шаблоны Выйти без сохр…" at bounding box center [324, 16] width 649 height 32
click at [17, 11] on div "Назад" at bounding box center [32, 16] width 50 height 18
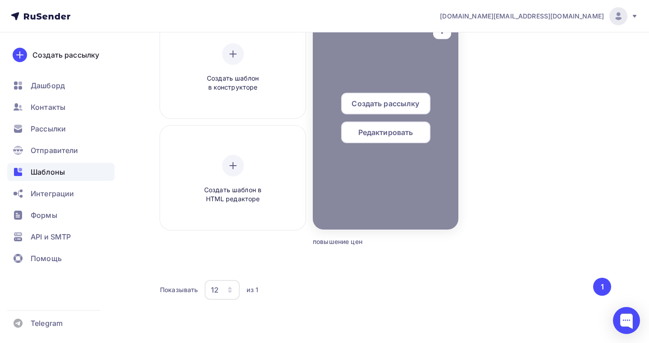
scroll to position [105, 0]
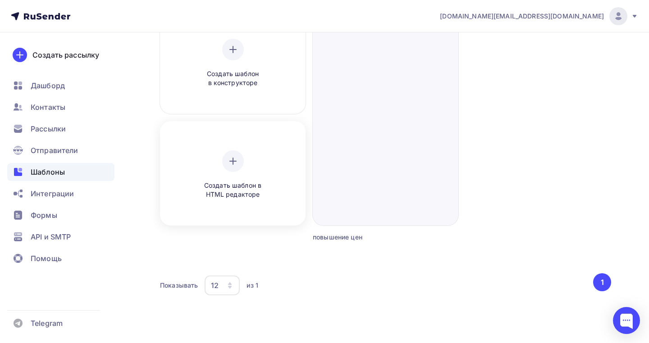
click at [250, 188] on span "Создать шаблон в HTML редакторе" at bounding box center [233, 190] width 86 height 18
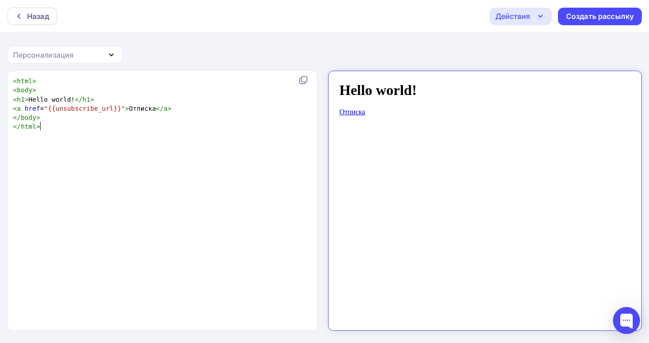
scroll to position [1, 0]
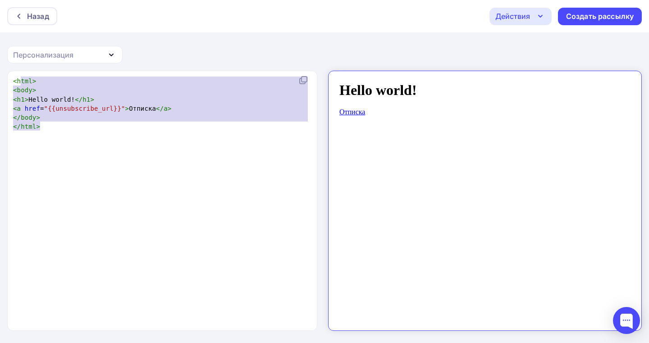
type textarea "<html> <body> <h1>Hello world!</h1> <a href="{{unsubscribe_url}}">Отписка</a> <…"
drag, startPoint x: 129, startPoint y: 129, endPoint x: 11, endPoint y: 78, distance: 128.2
click at [11, 78] on div "< html > < body > < h1 > Hello world! </ h1 > < a href = "{{unsubscribe_url}}" …" at bounding box center [160, 104] width 298 height 55
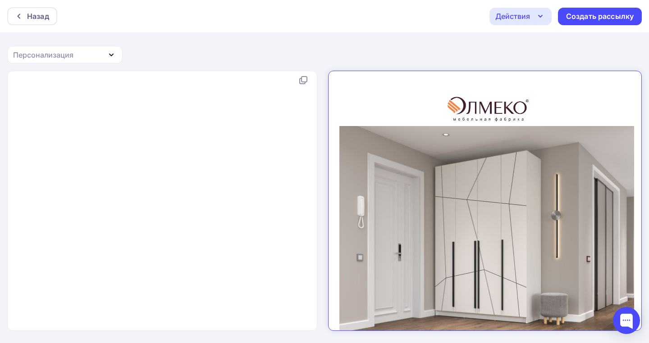
scroll to position [1734, 0]
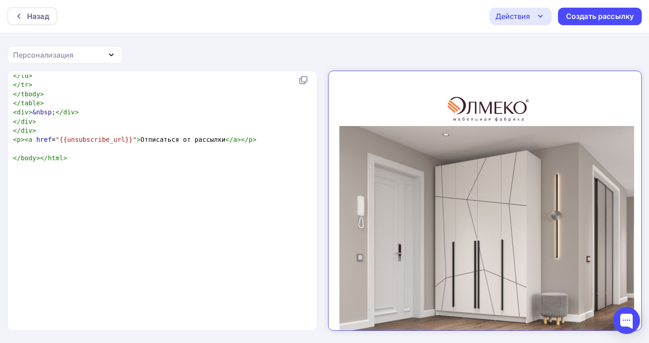
click at [511, 19] on div "Действия" at bounding box center [512, 16] width 35 height 11
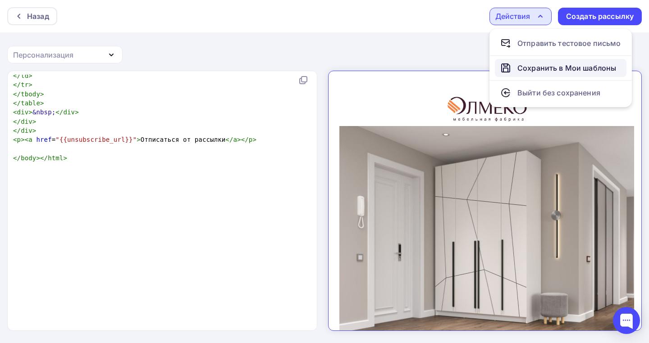
click at [527, 63] on div "Сохранить в Мои шаблоны" at bounding box center [566, 68] width 99 height 11
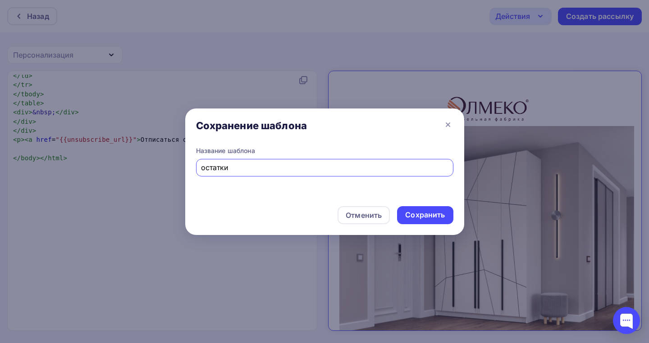
type input "остатки"
click at [448, 214] on div "Сохранить" at bounding box center [425, 215] width 56 height 18
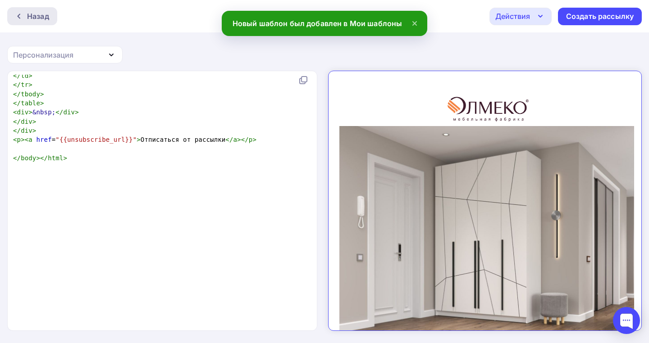
click at [22, 22] on div "Назад" at bounding box center [32, 16] width 50 height 18
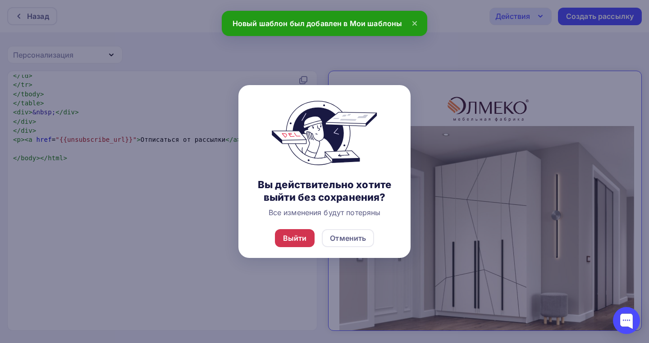
click at [304, 244] on div "Выйти" at bounding box center [295, 238] width 24 height 11
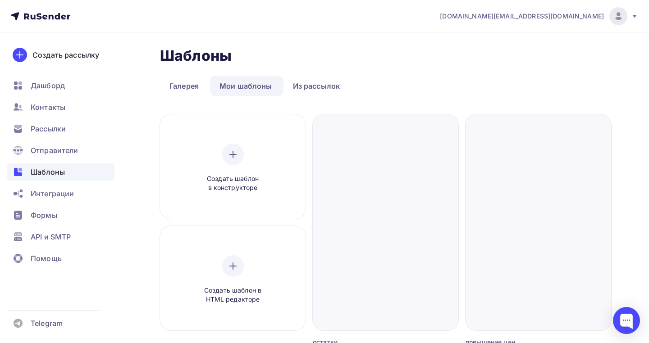
scroll to position [0, 0]
click at [46, 128] on span "Рассылки" at bounding box center [48, 128] width 35 height 11
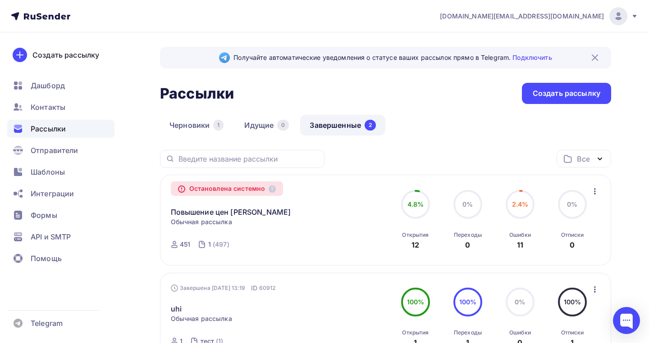
click at [204, 191] on div "Остановлена системно" at bounding box center [227, 189] width 113 height 14
click at [199, 212] on link "Повышение цен [PERSON_NAME]" at bounding box center [231, 212] width 120 height 11
